Goal: Navigation & Orientation: Find specific page/section

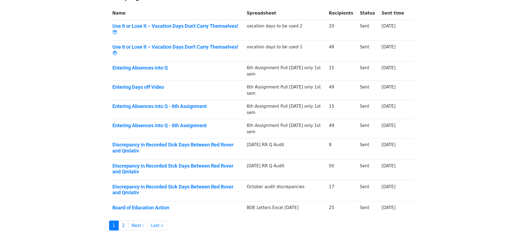
scroll to position [106, 0]
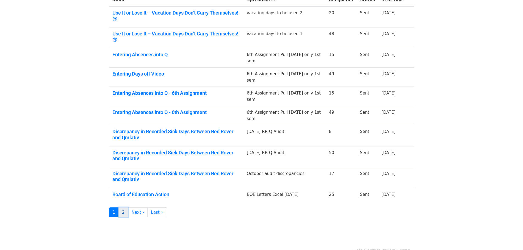
click at [121, 207] on link "2" at bounding box center [123, 212] width 10 height 10
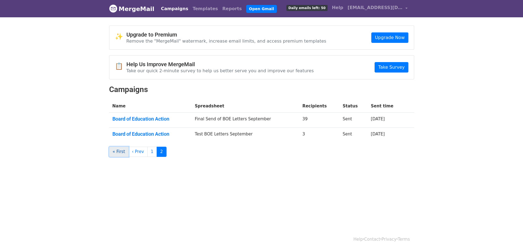
click at [115, 152] on link "« First" at bounding box center [119, 152] width 20 height 10
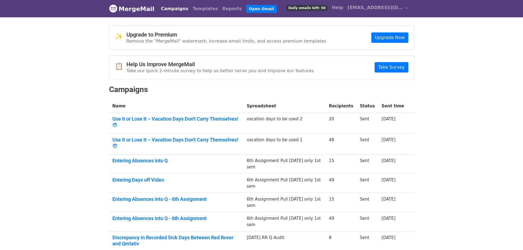
scroll to position [55, 0]
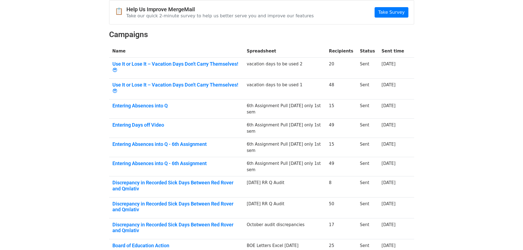
click at [490, 67] on body "MergeMail Campaigns Templates Reports Open Gmail Daily emails left: 50 Help lun…" at bounding box center [261, 117] width 523 height 345
